Goal: Information Seeking & Learning: Learn about a topic

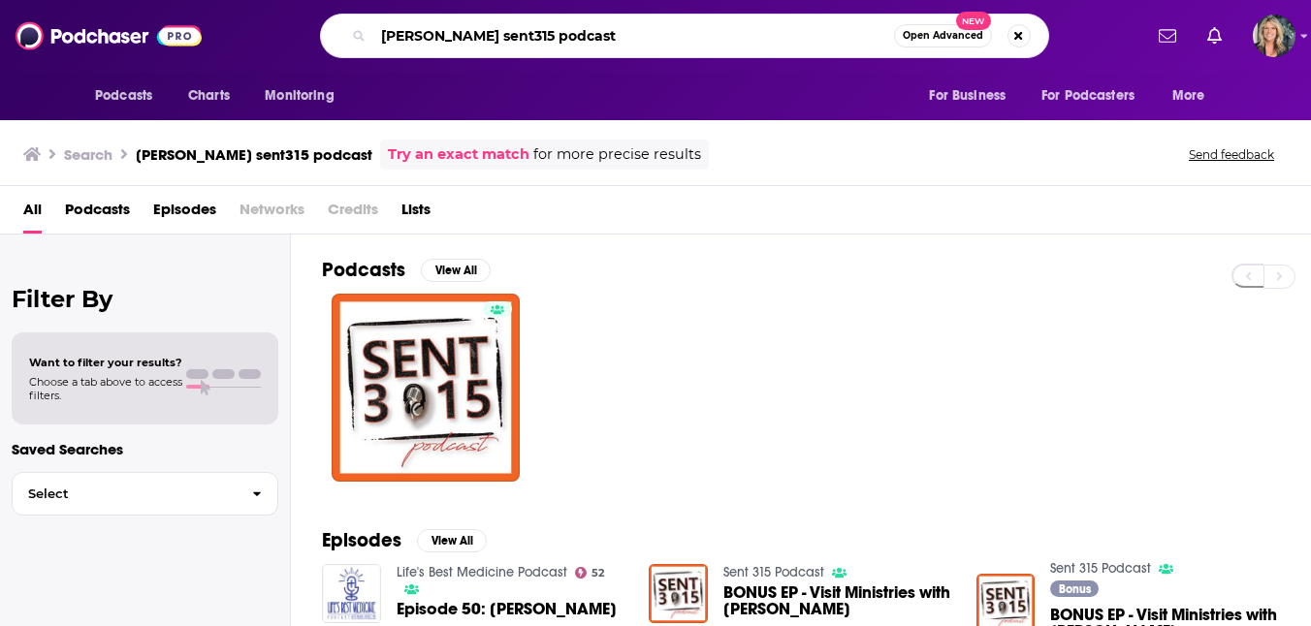
click at [597, 40] on input "[PERSON_NAME] sent315 podcast" at bounding box center [633, 35] width 521 height 31
type input "K"
type input "[PERSON_NAME]"
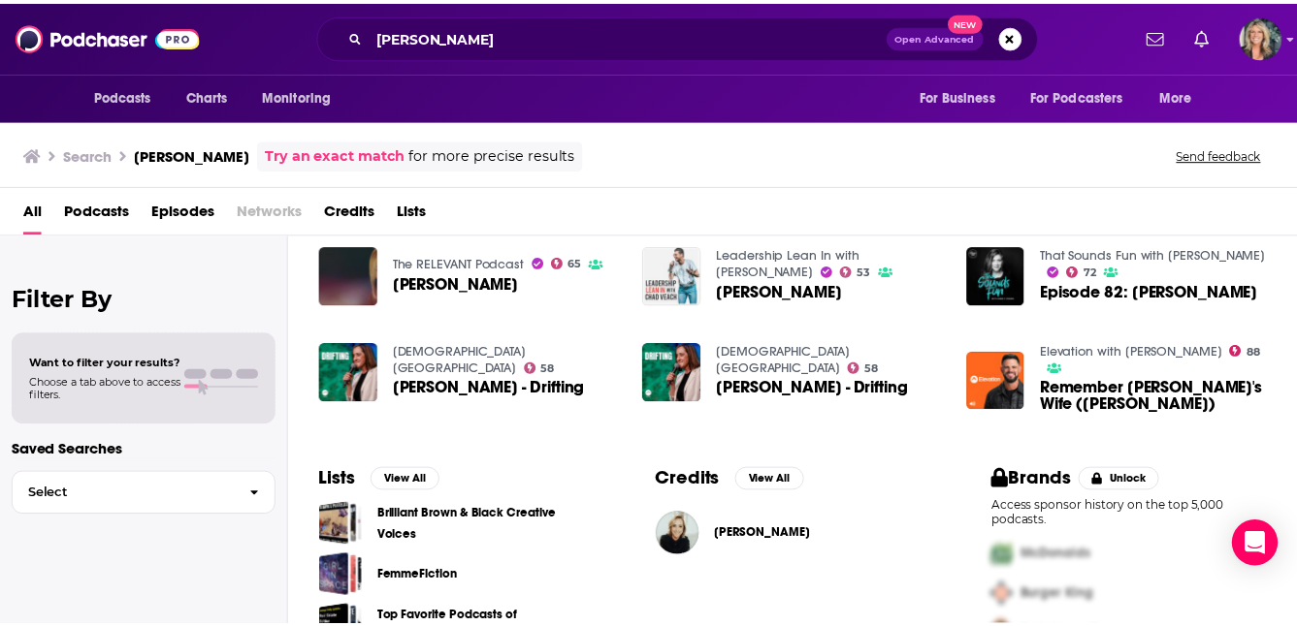
scroll to position [422, 0]
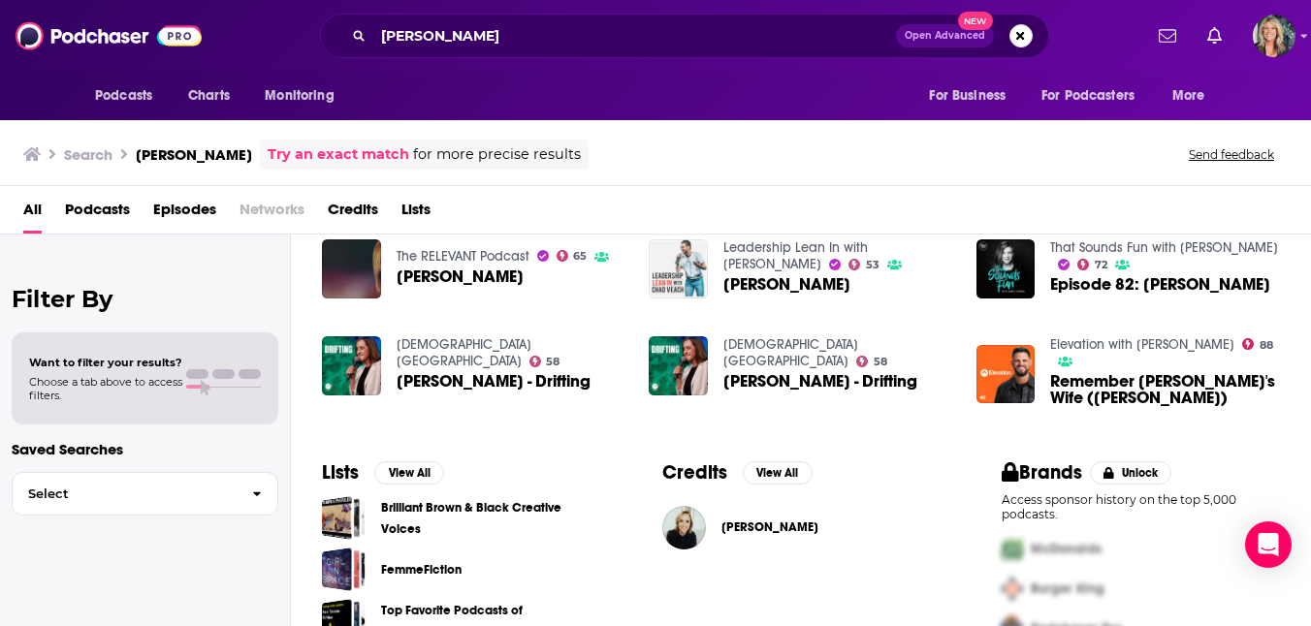
click at [1093, 378] on span "Remember [PERSON_NAME]'s Wife ([PERSON_NAME])" at bounding box center [1165, 389] width 230 height 33
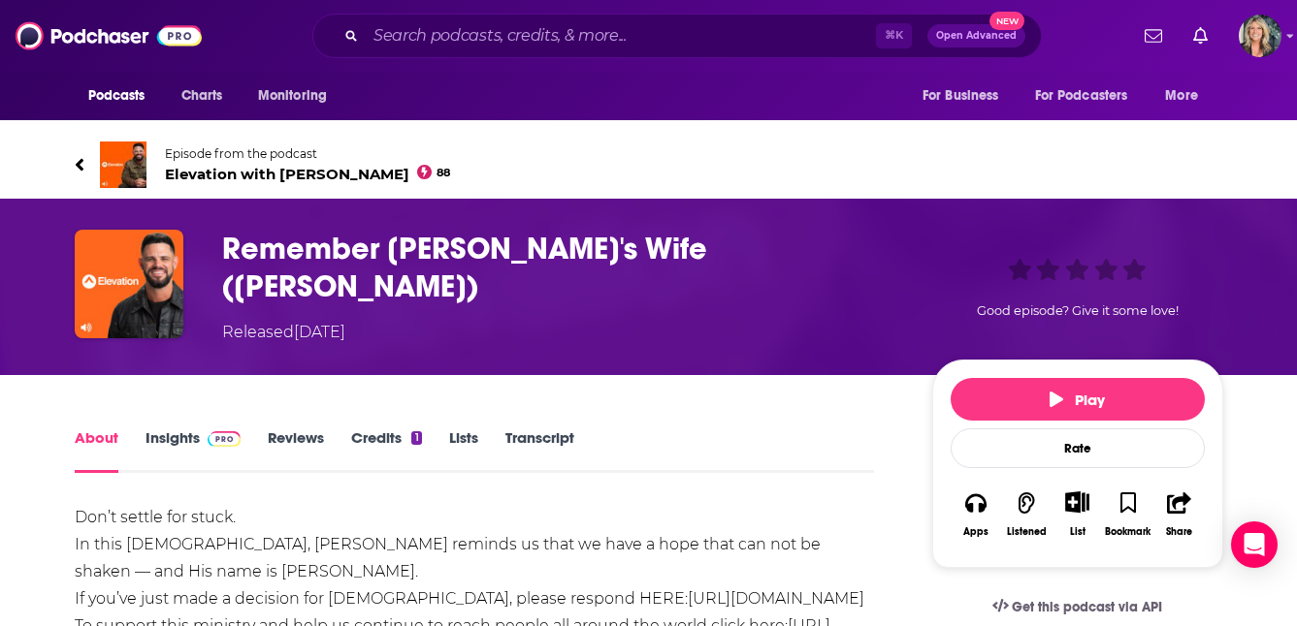
click at [219, 437] on img at bounding box center [225, 440] width 34 height 16
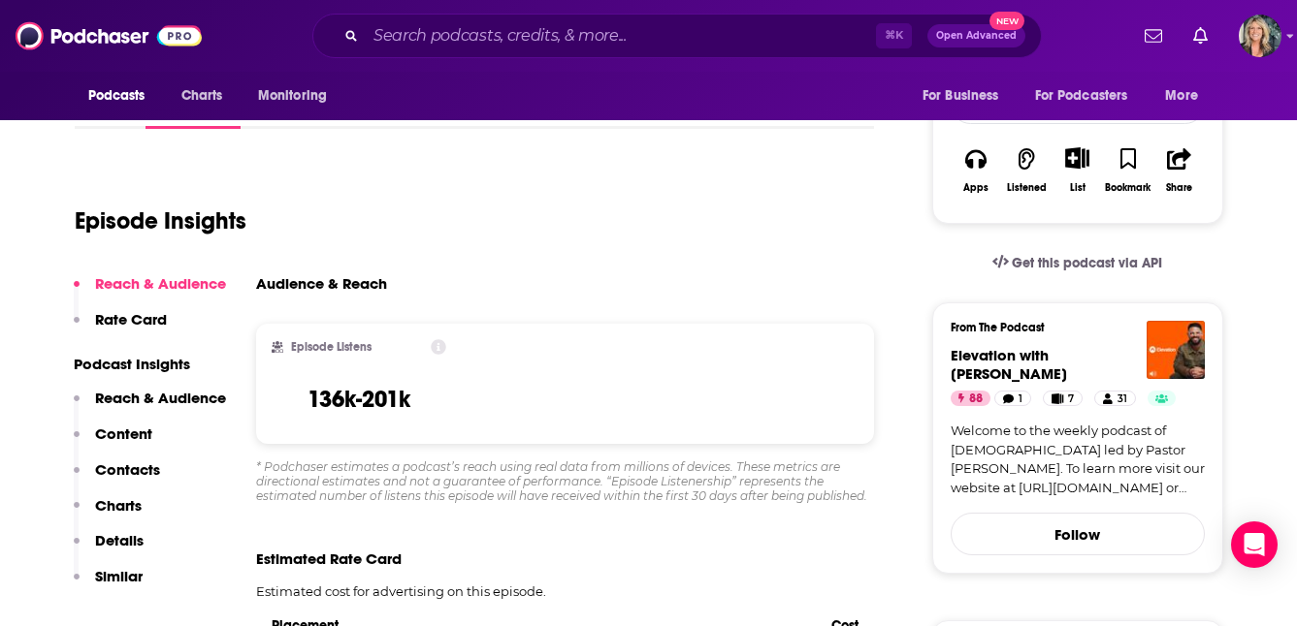
scroll to position [348, 0]
